Goal: Task Accomplishment & Management: Manage account settings

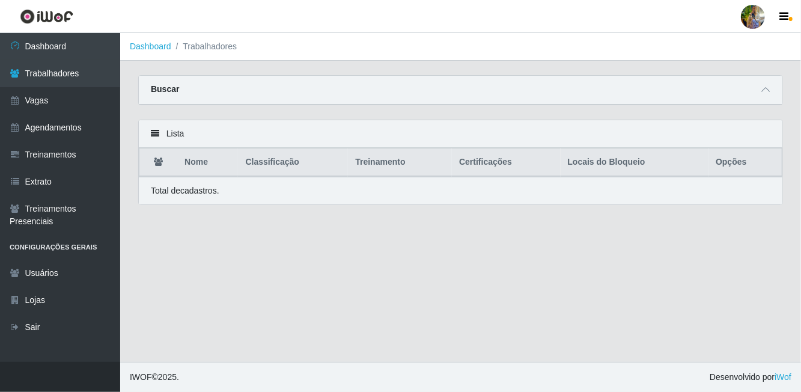
click at [771, 93] on span at bounding box center [765, 90] width 14 height 14
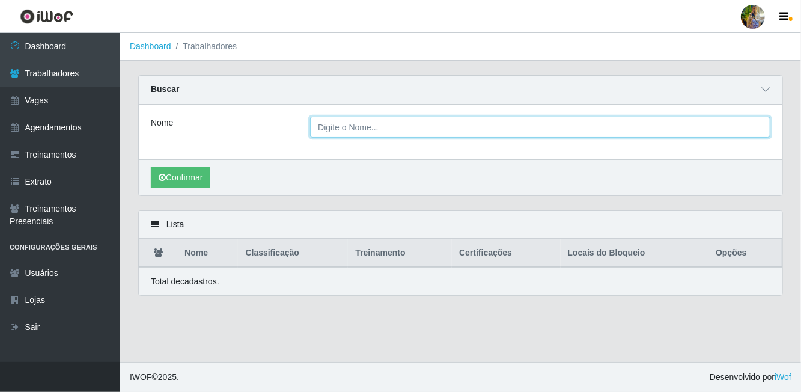
click at [374, 128] on input "Nome" at bounding box center [540, 127] width 460 height 21
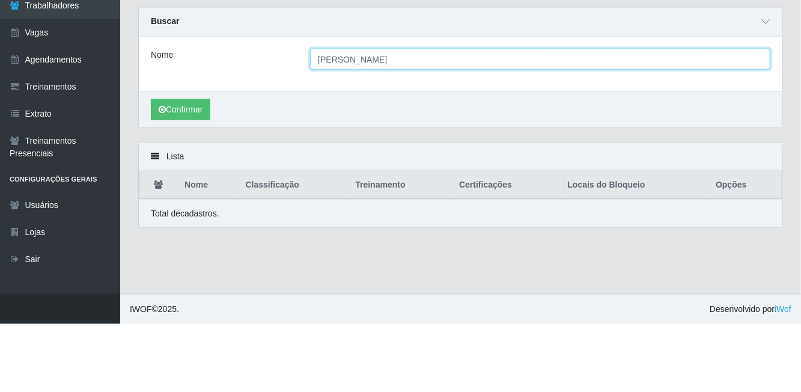
type input "[PERSON_NAME]"
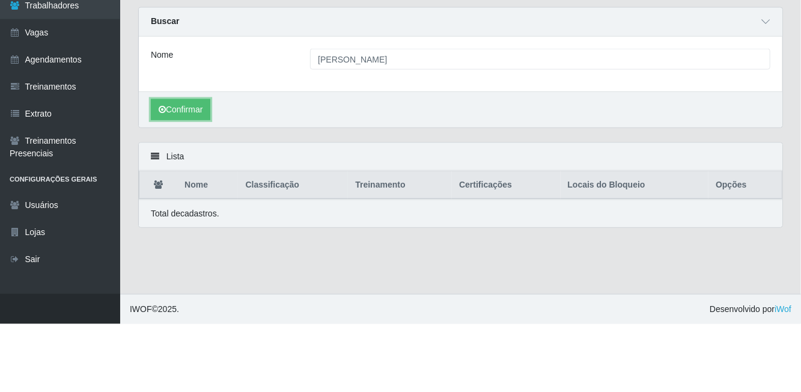
click at [187, 175] on button "Confirmar" at bounding box center [180, 177] width 59 height 21
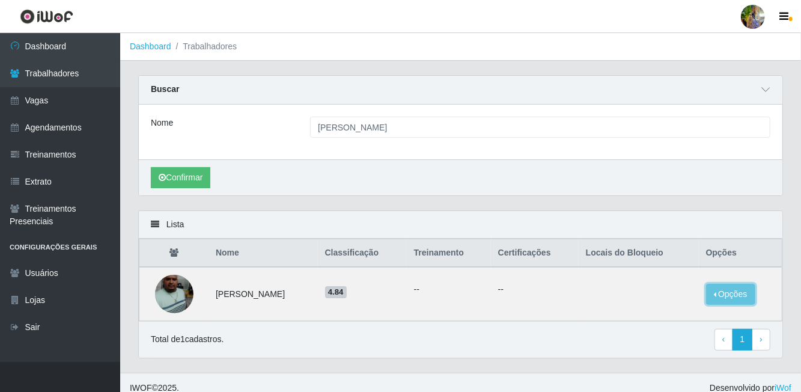
click at [726, 287] on button "Opções" at bounding box center [730, 294] width 49 height 21
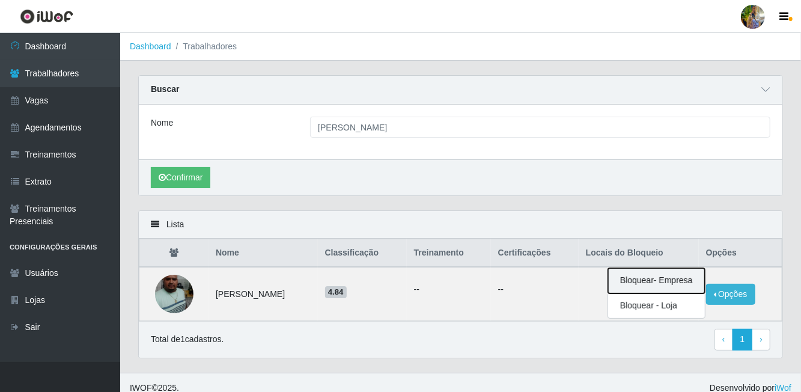
click at [641, 279] on button "Bloquear - Empresa" at bounding box center [656, 280] width 97 height 25
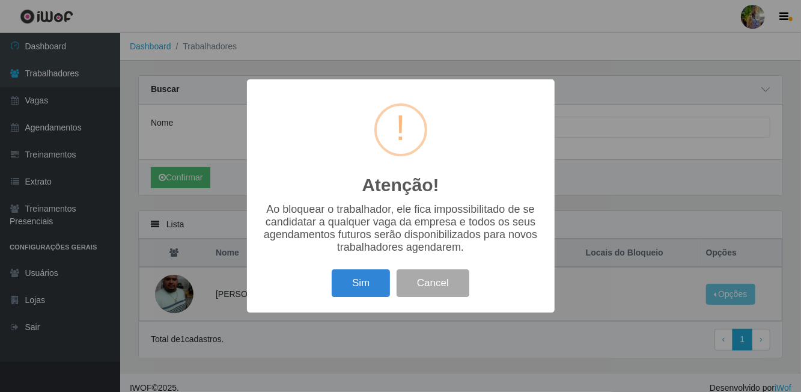
click at [332, 286] on button "Sim" at bounding box center [361, 283] width 58 height 28
